Goal: Transaction & Acquisition: Purchase product/service

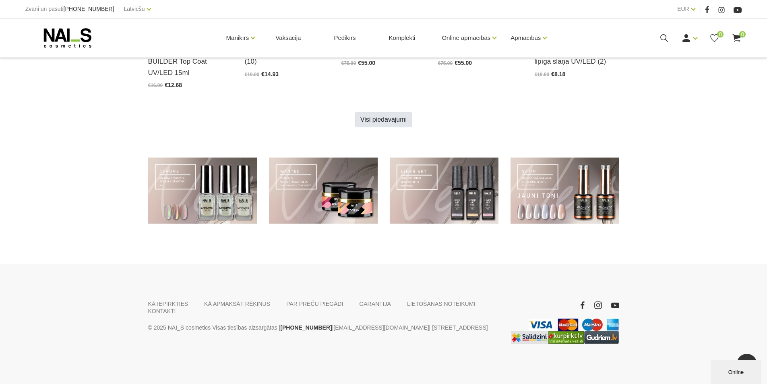
scroll to position [525, 0]
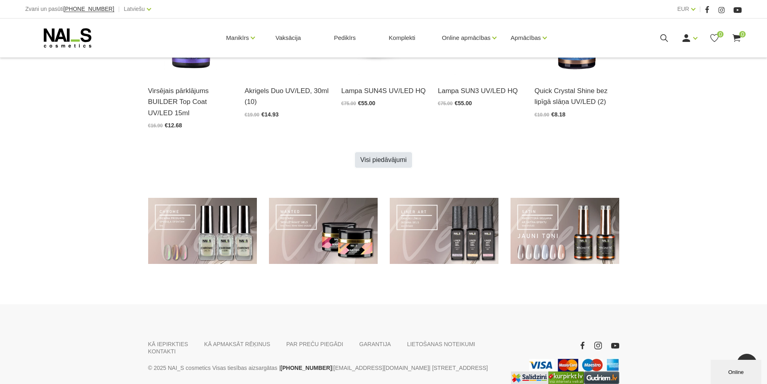
click at [395, 159] on link "Visi piedāvājumi" at bounding box center [383, 159] width 57 height 15
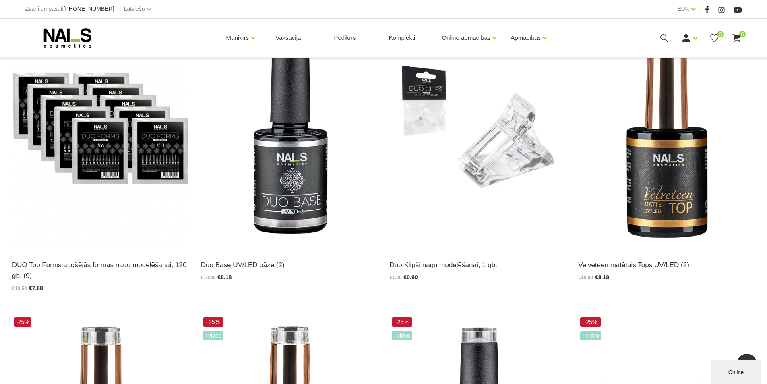
scroll to position [1127, 0]
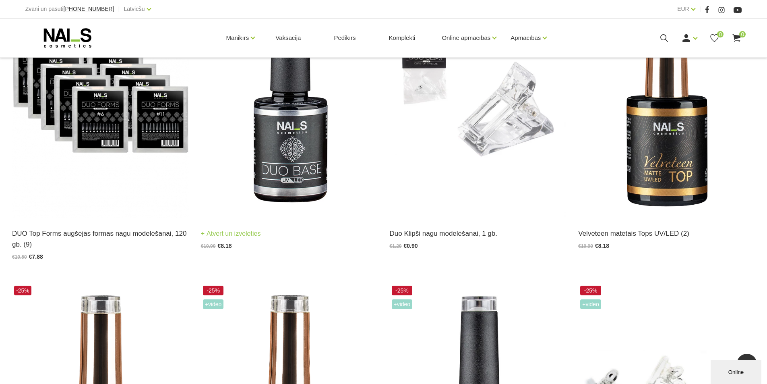
click at [313, 136] on img at bounding box center [289, 96] width 177 height 243
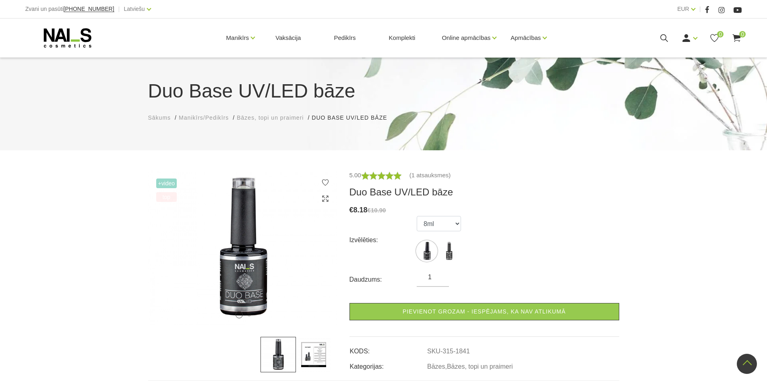
scroll to position [242, 0]
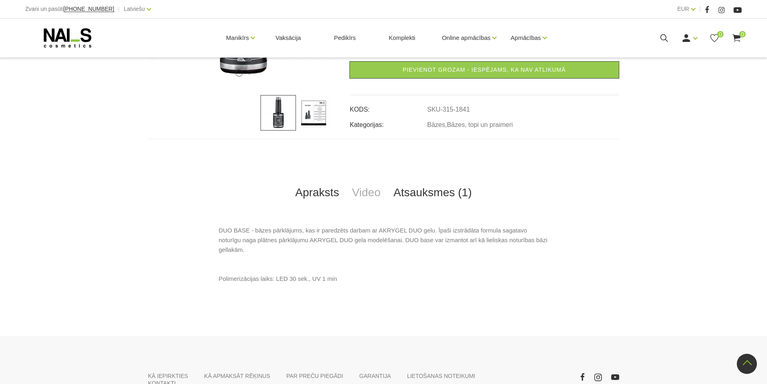
click at [405, 194] on link "Atsauksmes (1)" at bounding box center [432, 192] width 91 height 27
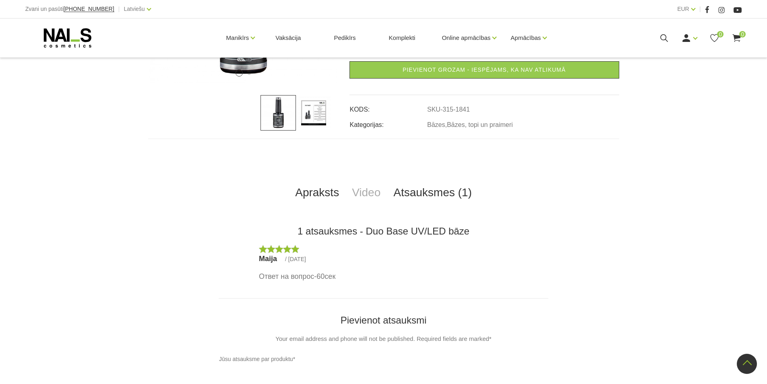
click at [319, 193] on link "Apraksts" at bounding box center [317, 192] width 57 height 27
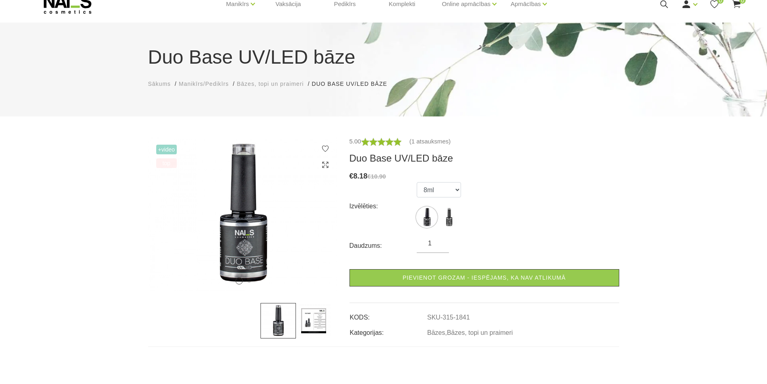
scroll to position [0, 0]
